Goal: Task Accomplishment & Management: Manage account settings

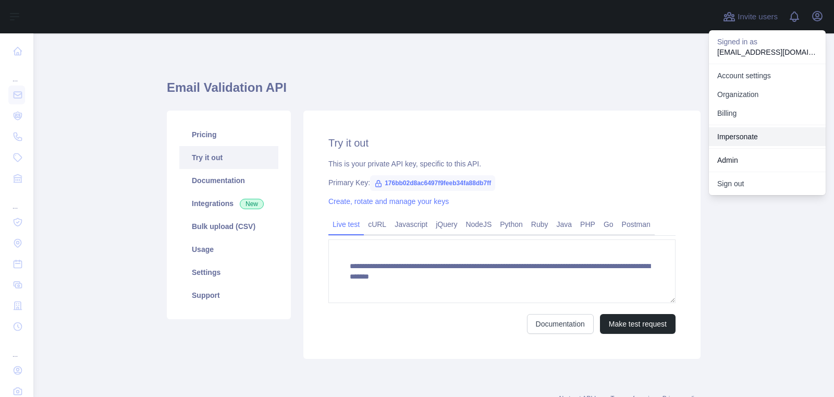
click at [764, 137] on link "Impersonate" at bounding box center [767, 136] width 117 height 19
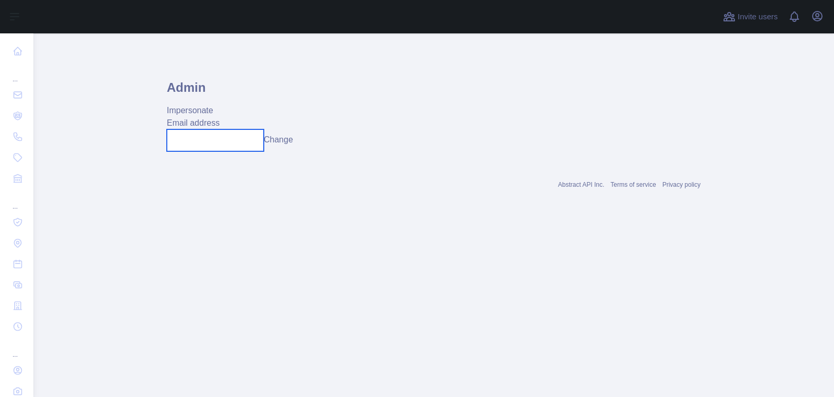
click at [201, 142] on input "text" at bounding box center [215, 140] width 97 height 22
paste input "**********"
type input "**********"
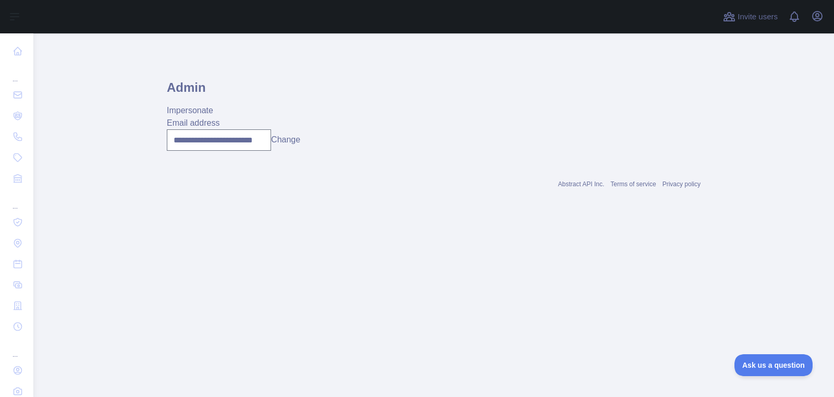
scroll to position [0, 0]
click at [288, 139] on button "Change" at bounding box center [285, 139] width 29 height 13
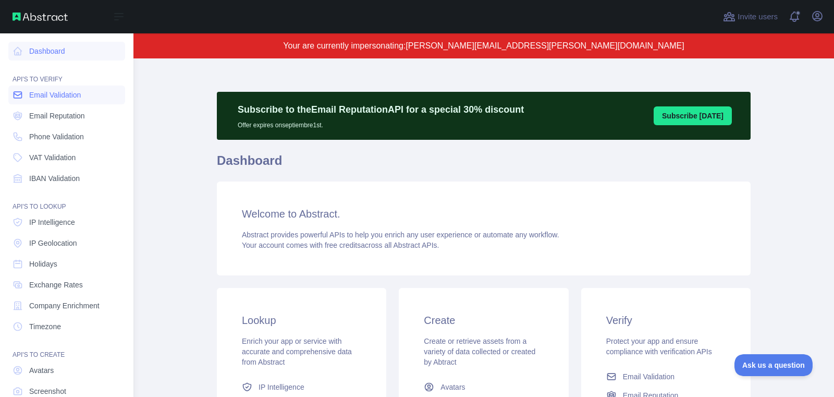
click at [71, 97] on span "Email Validation" at bounding box center [55, 95] width 52 height 10
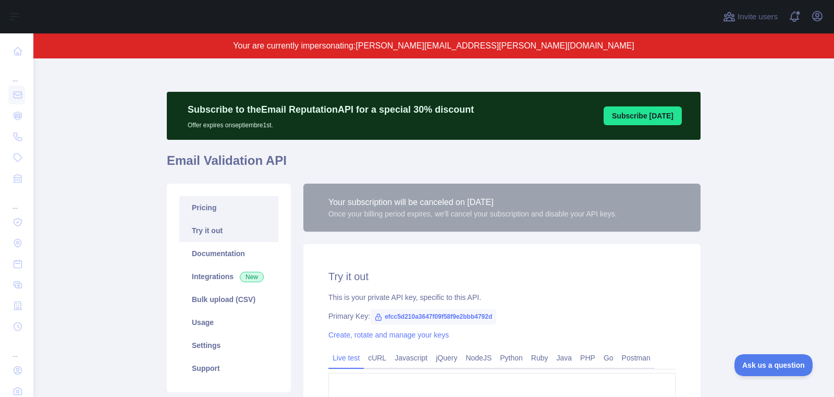
click at [223, 207] on link "Pricing" at bounding box center [228, 207] width 99 height 23
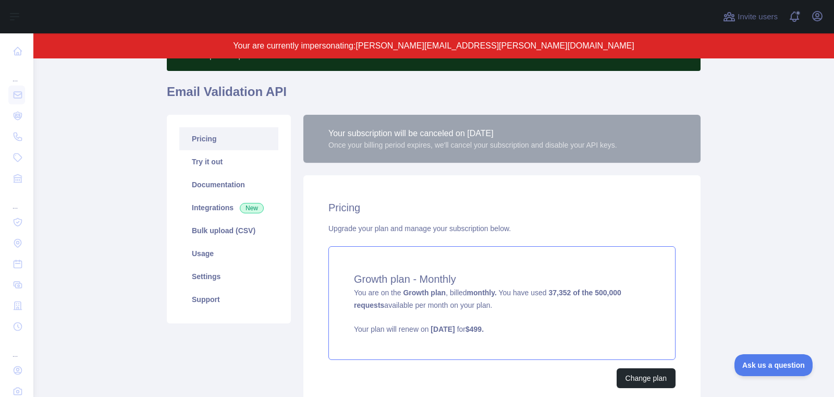
scroll to position [80, 0]
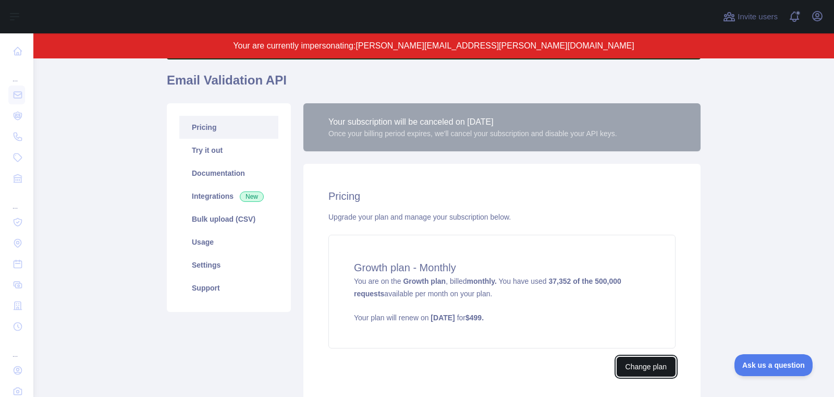
click at [662, 368] on button "Change plan" at bounding box center [646, 367] width 59 height 20
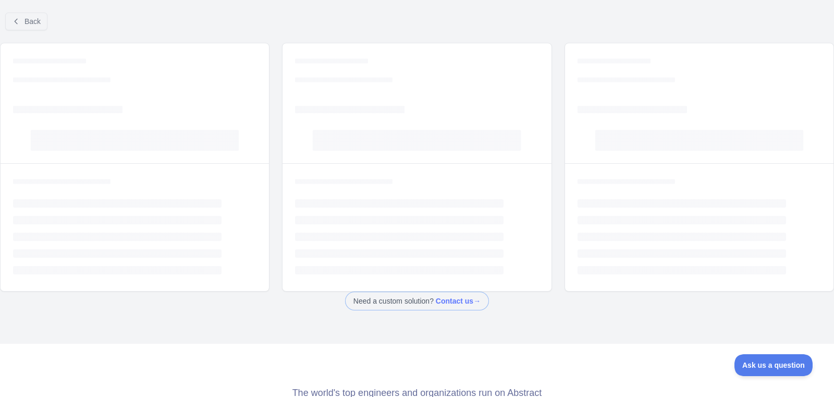
scroll to position [72, 0]
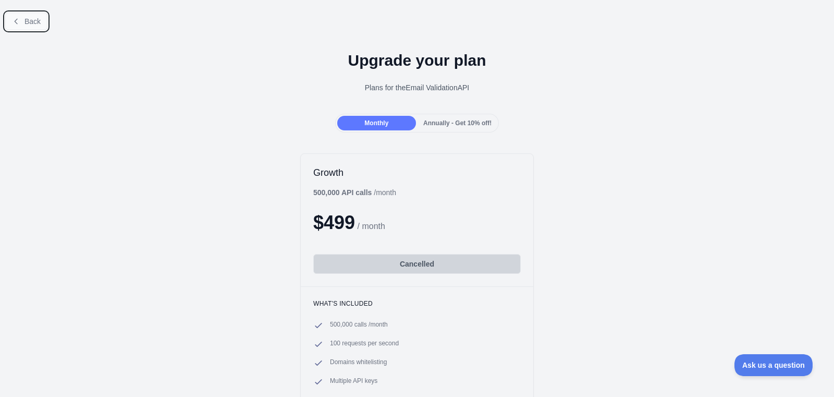
click at [44, 16] on button "Back" at bounding box center [26, 22] width 42 height 18
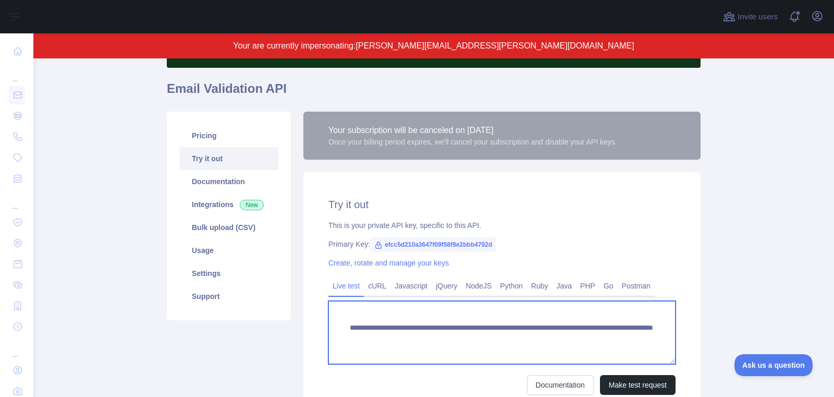
click at [425, 335] on textarea "**********" at bounding box center [501, 332] width 347 height 63
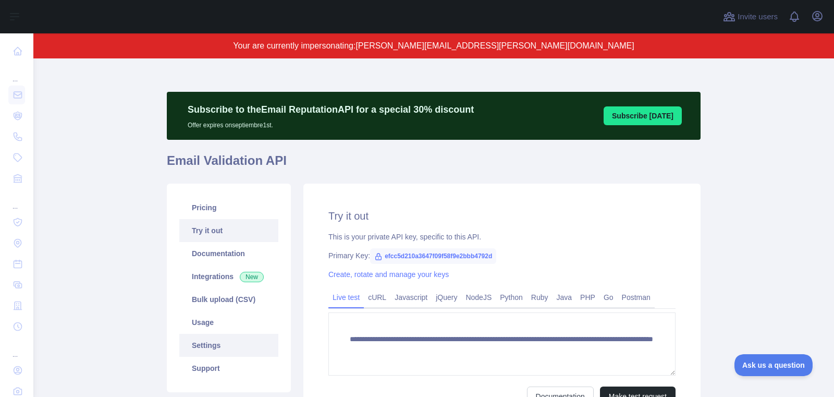
click at [220, 343] on link "Settings" at bounding box center [228, 345] width 99 height 23
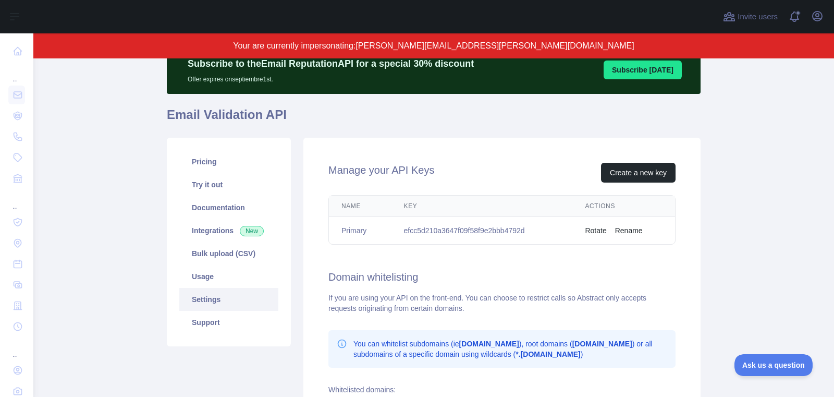
scroll to position [45, 0]
click at [824, 19] on button "Open user menu" at bounding box center [817, 16] width 17 height 17
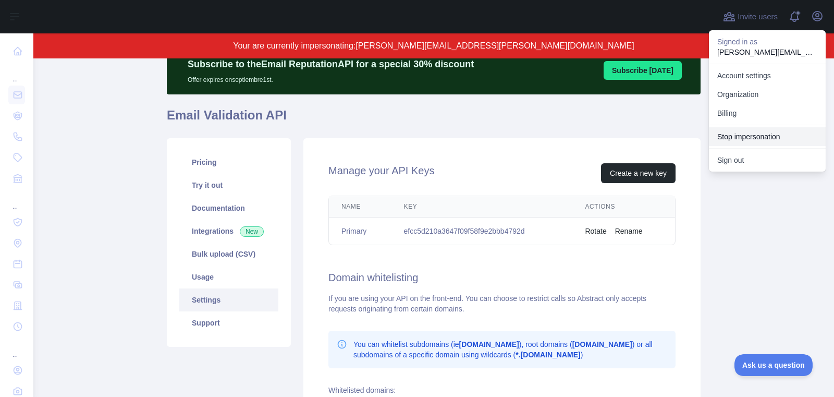
click at [770, 137] on button "Stop impersonation" at bounding box center [767, 136] width 117 height 19
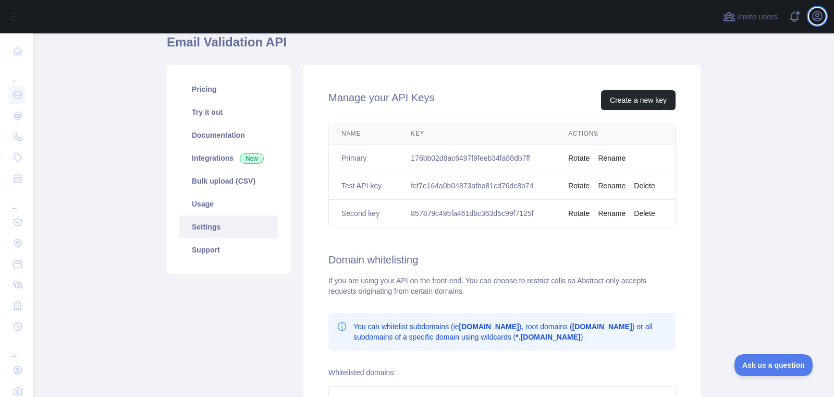
scroll to position [0, 0]
